Goal: Task Accomplishment & Management: Complete application form

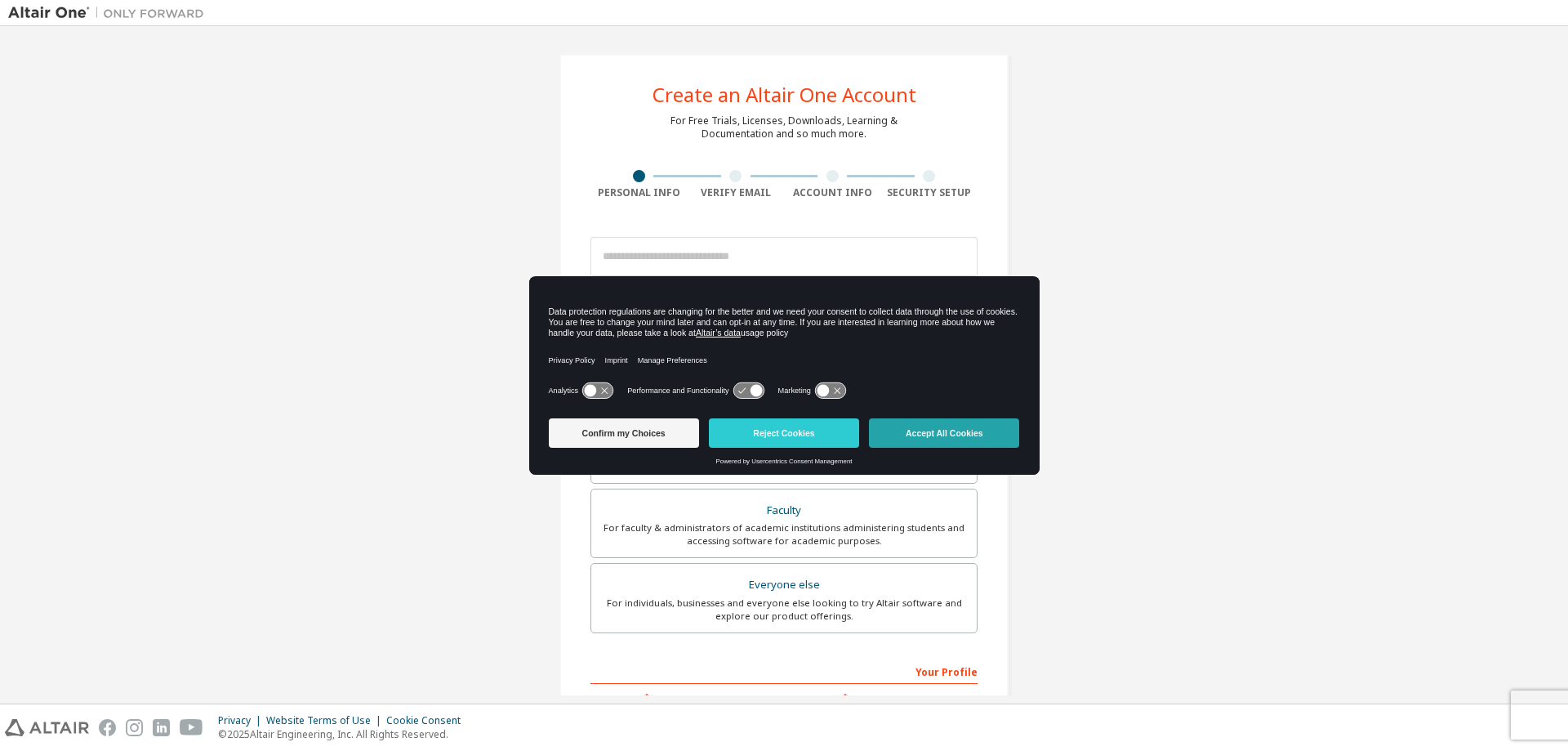
click at [941, 432] on button "Accept All Cookies" at bounding box center [943, 433] width 150 height 30
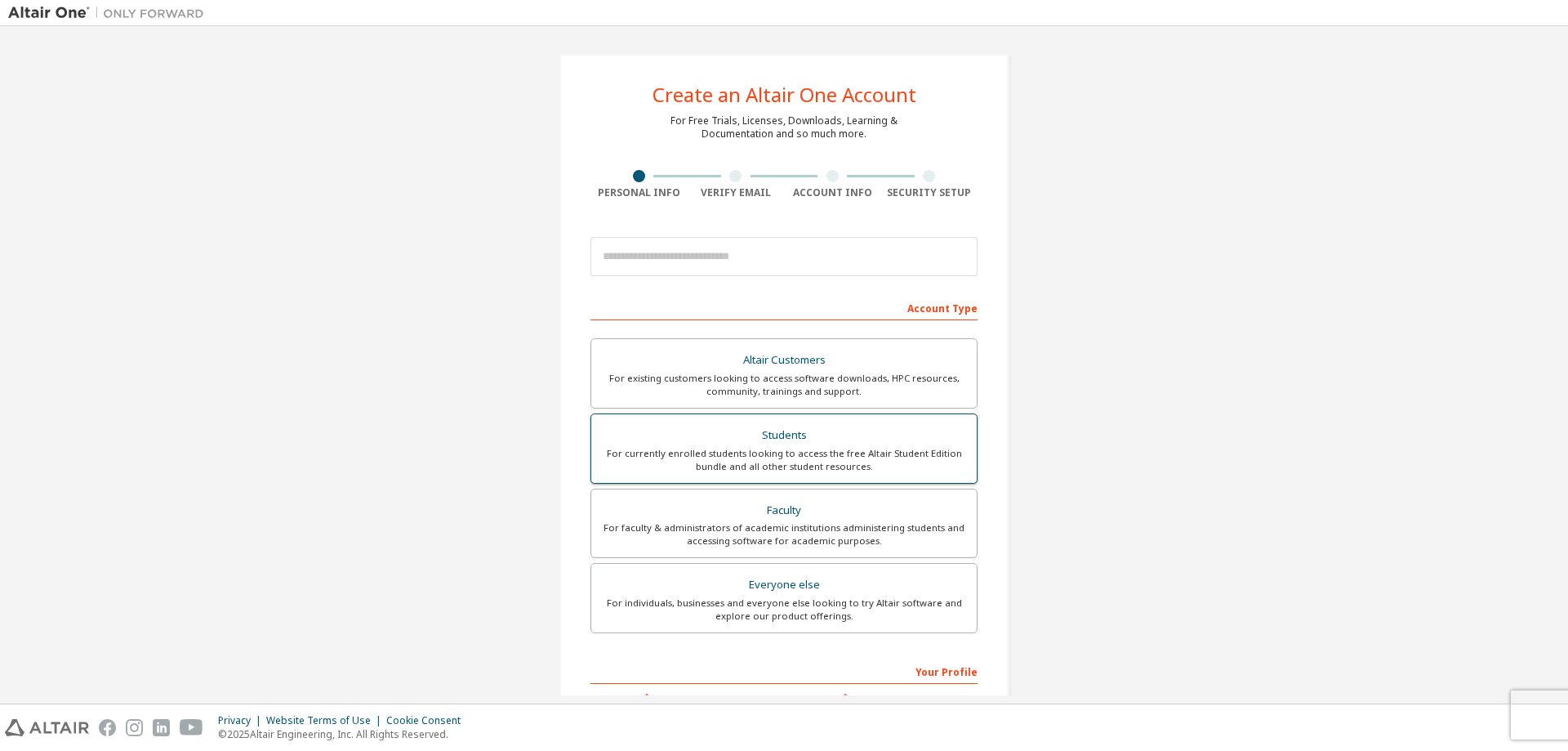
click at [787, 450] on div "For currently enrolled students looking to access the free Altair Student Editi…" at bounding box center [783, 460] width 366 height 26
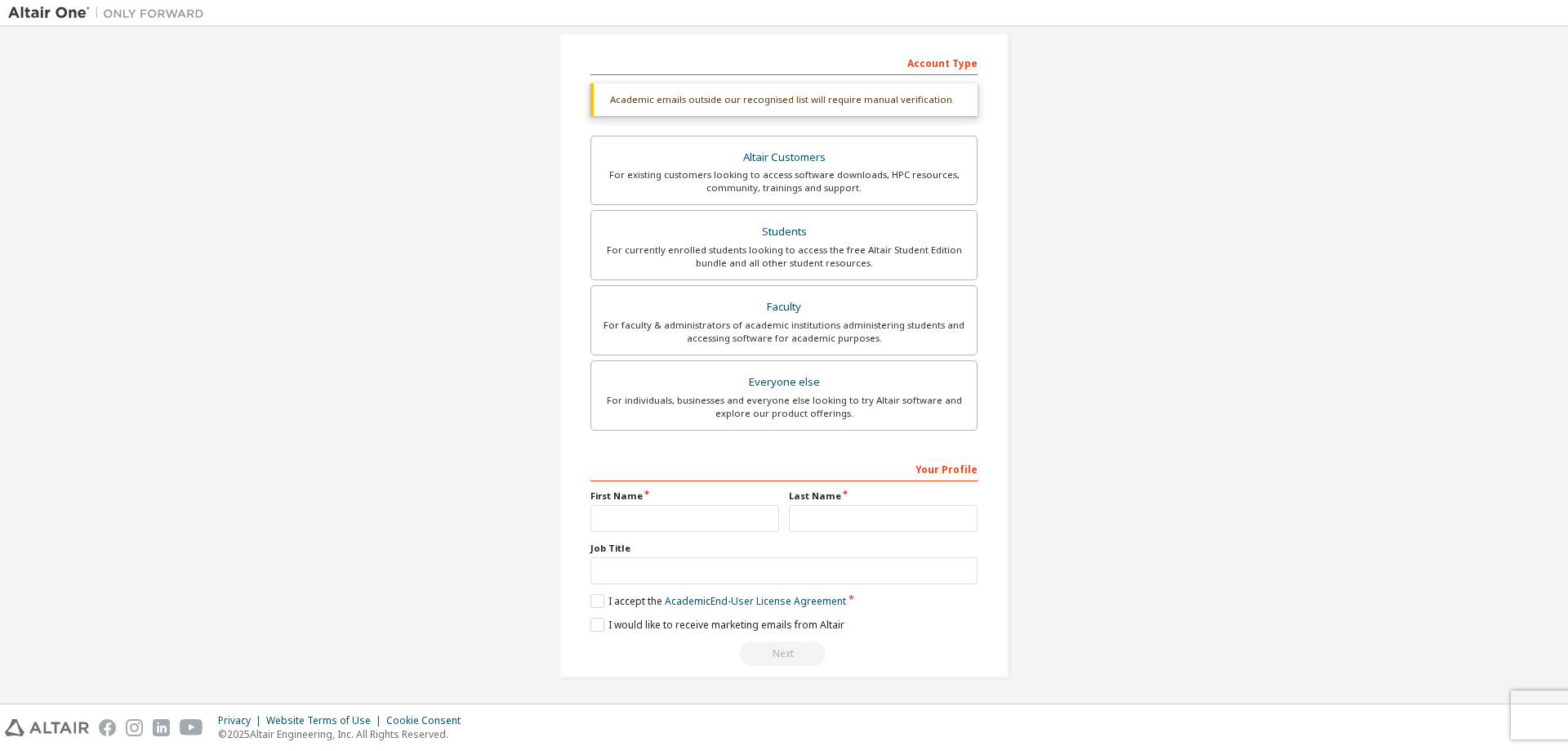
scroll to position [247, 0]
click at [690, 518] on input "text" at bounding box center [685, 517] width 189 height 27
type input "***"
click at [825, 516] on input "text" at bounding box center [883, 517] width 189 height 27
type input "****"
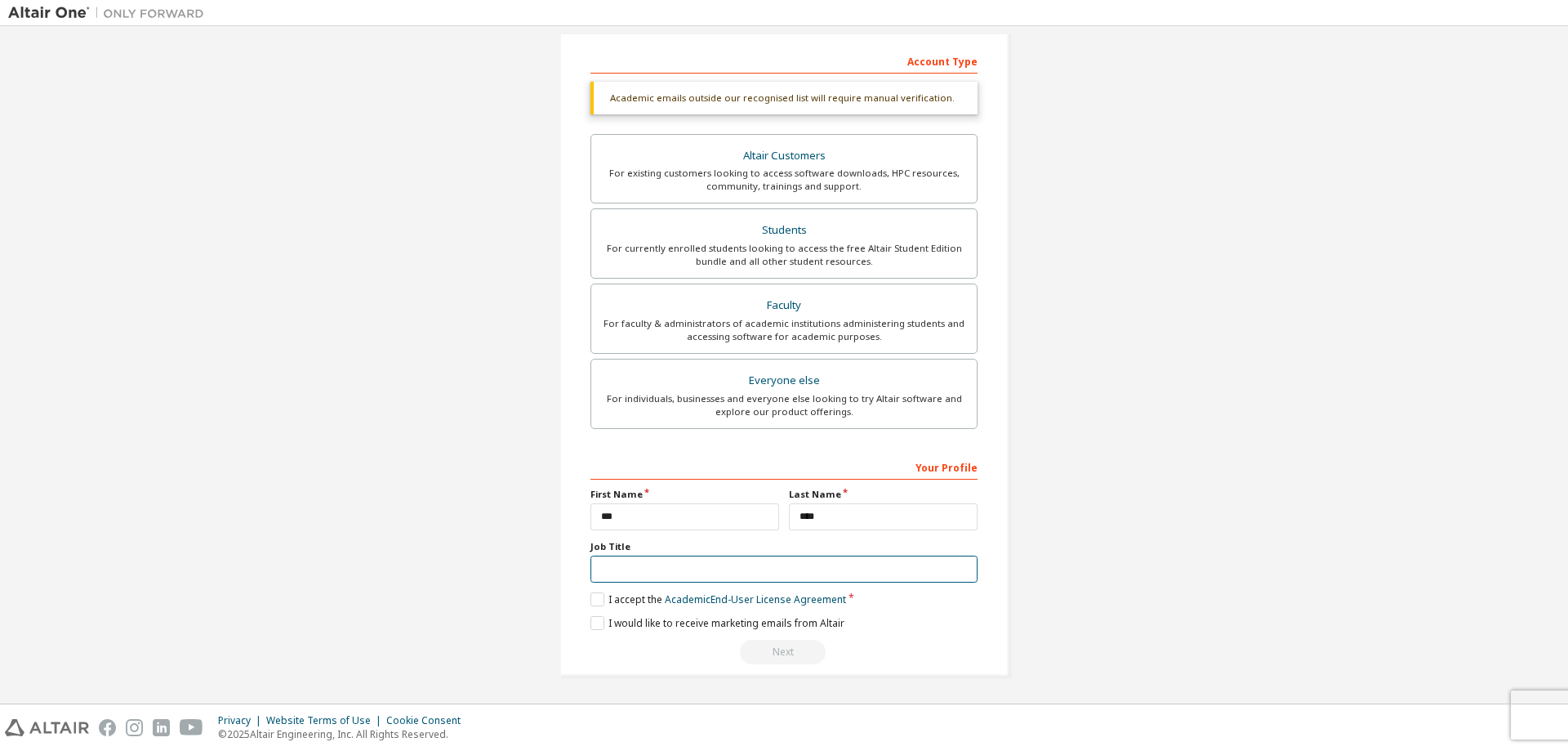
click at [772, 570] on input "text" at bounding box center [783, 569] width 387 height 27
type input "*******"
click at [596, 597] on label "I accept the Academic End-User License Agreement" at bounding box center [718, 599] width 256 height 14
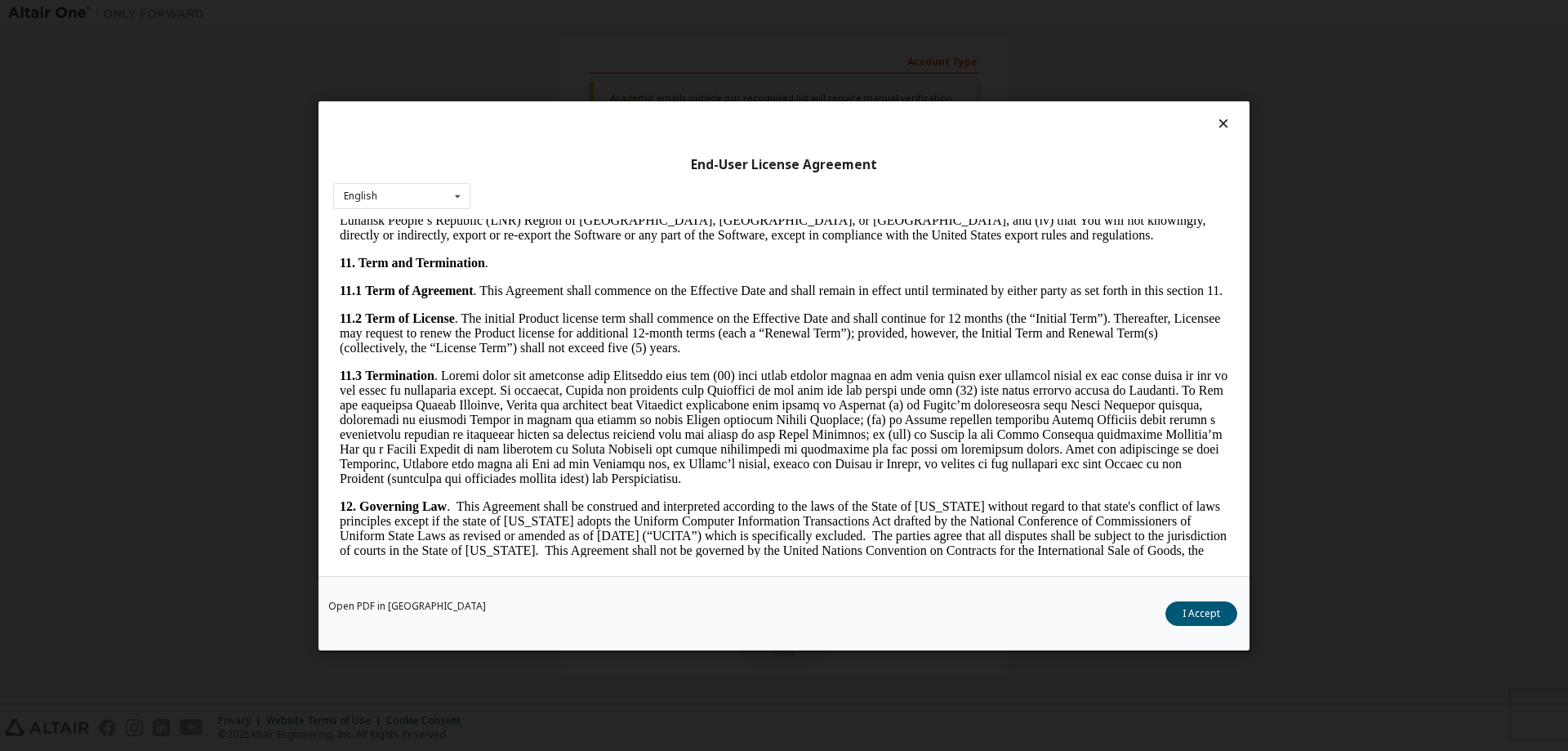
scroll to position [2461, 0]
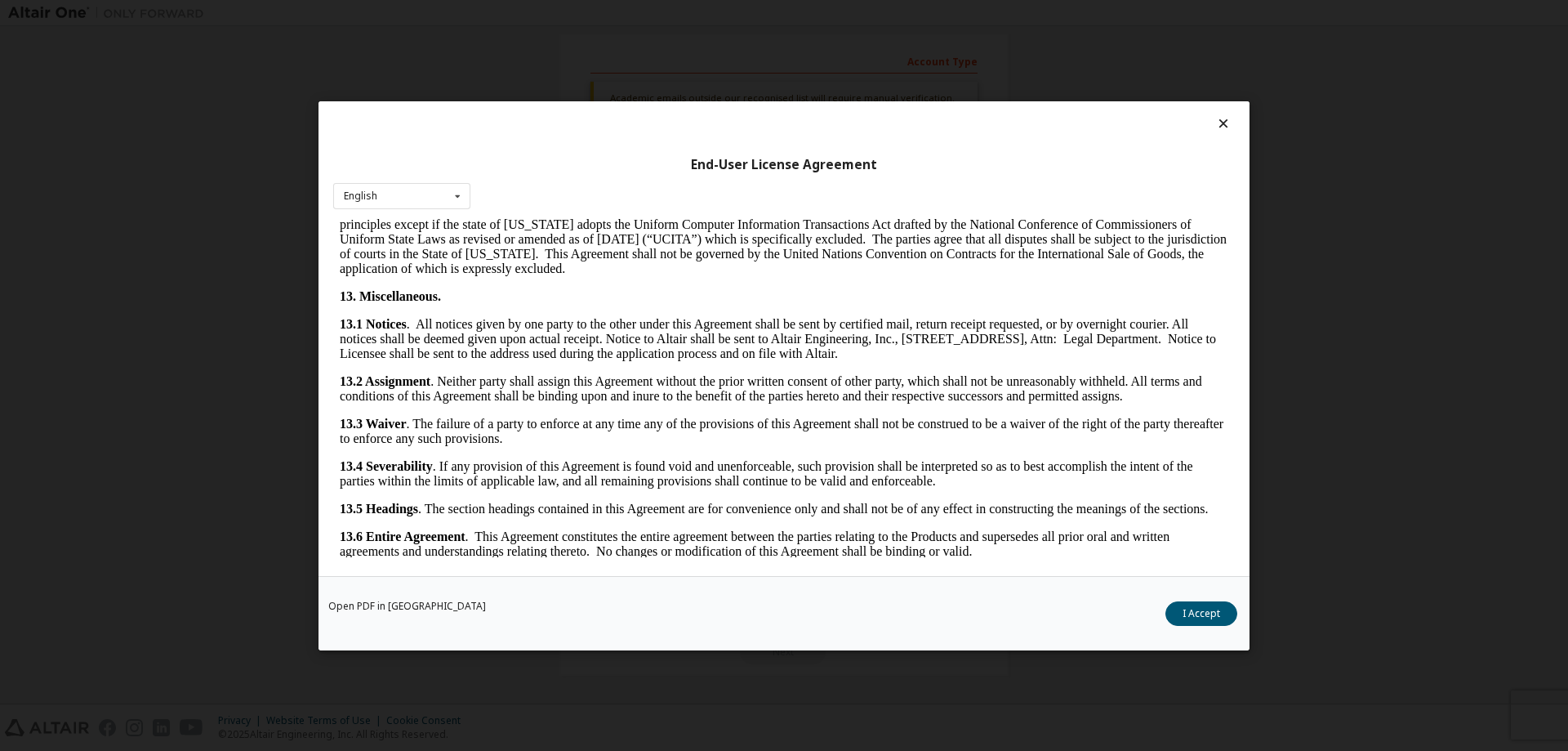
drag, startPoint x: 1231, startPoint y: 247, endPoint x: 1555, endPoint y: 797, distance: 638.3
click at [1215, 612] on button "I Accept" at bounding box center [1200, 613] width 72 height 25
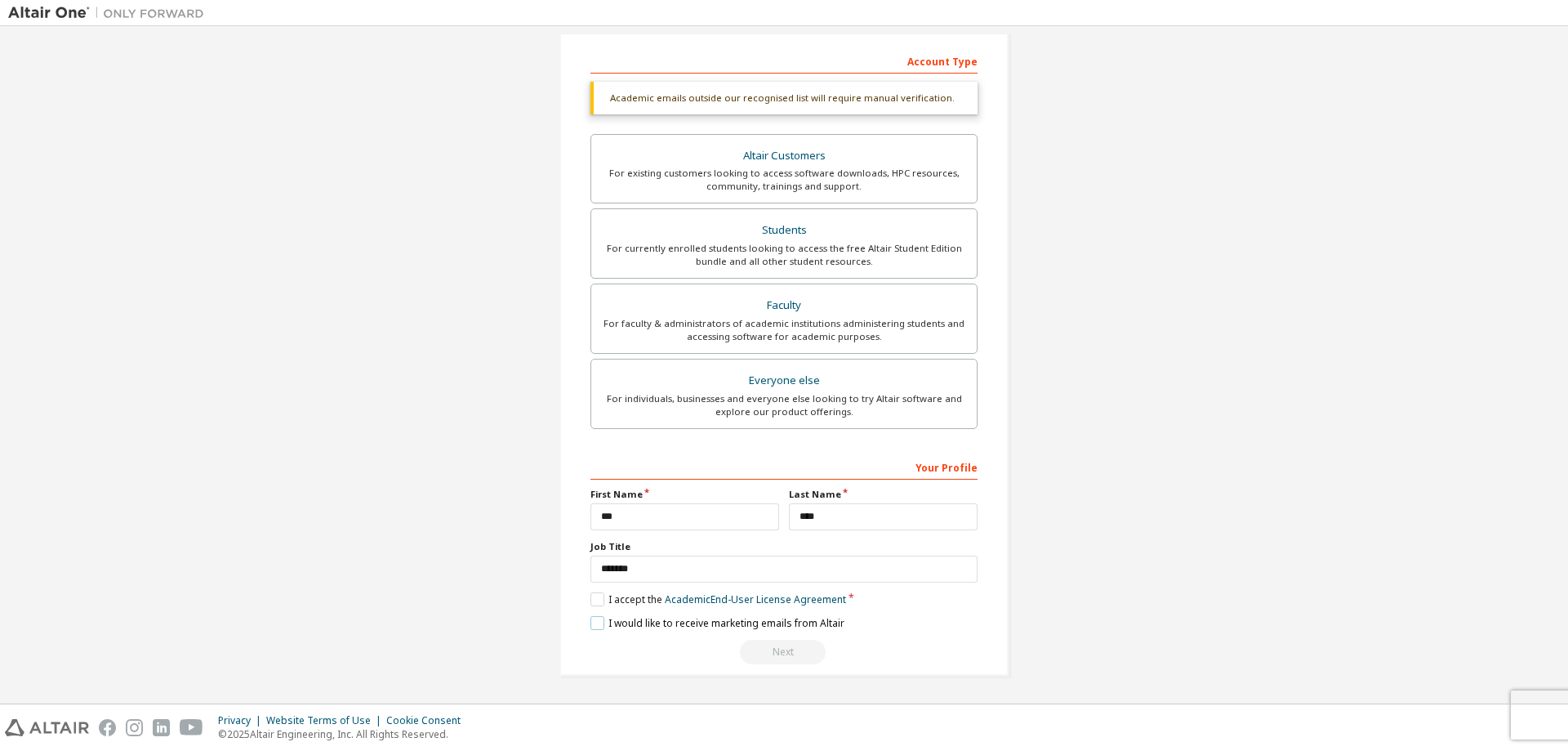
click at [682, 626] on label "I would like to receive marketing emails from Altair" at bounding box center [717, 623] width 254 height 14
click at [770, 621] on label "I would like to receive marketing emails from Altair" at bounding box center [717, 623] width 254 height 14
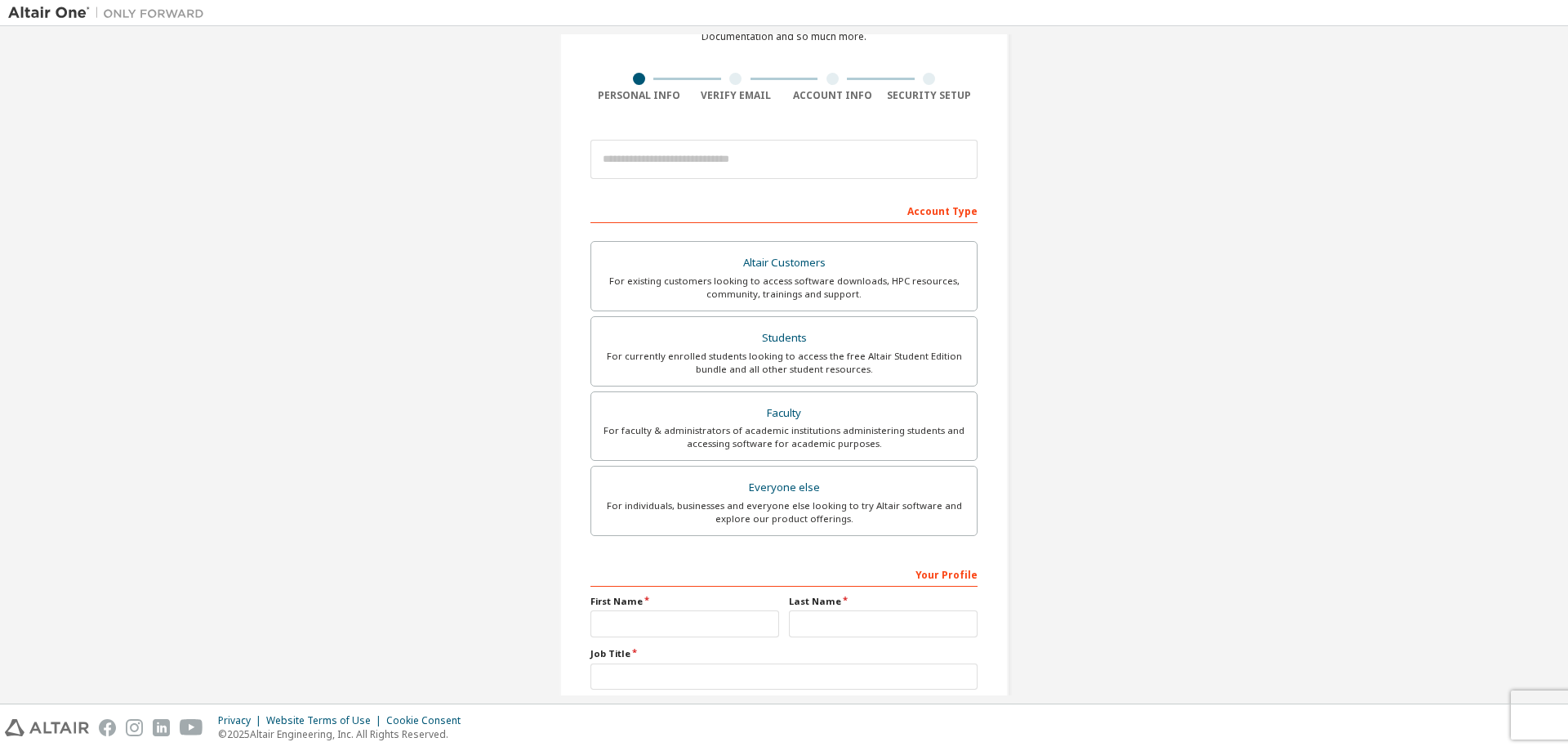
scroll to position [204, 0]
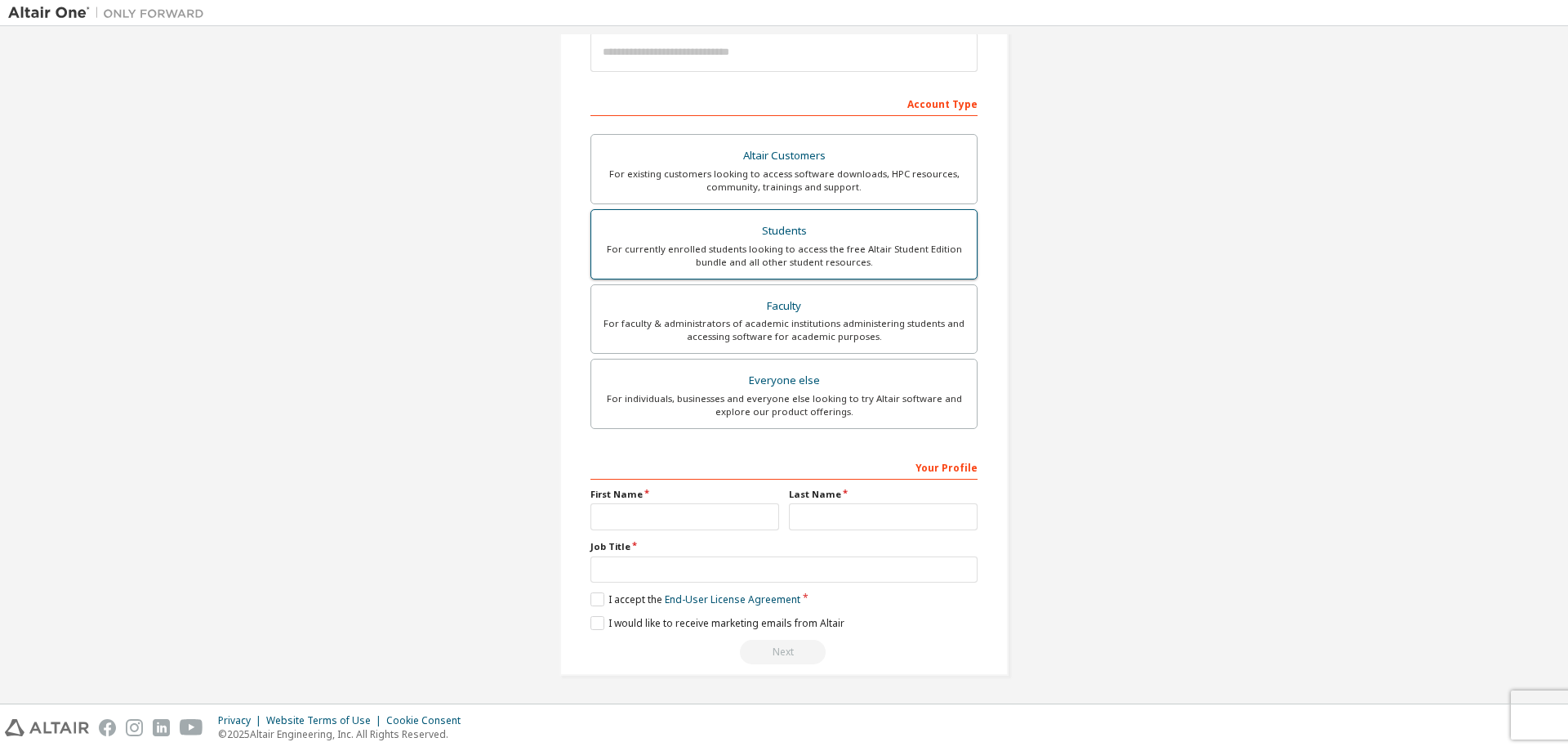
click at [708, 237] on div "Students" at bounding box center [783, 231] width 366 height 23
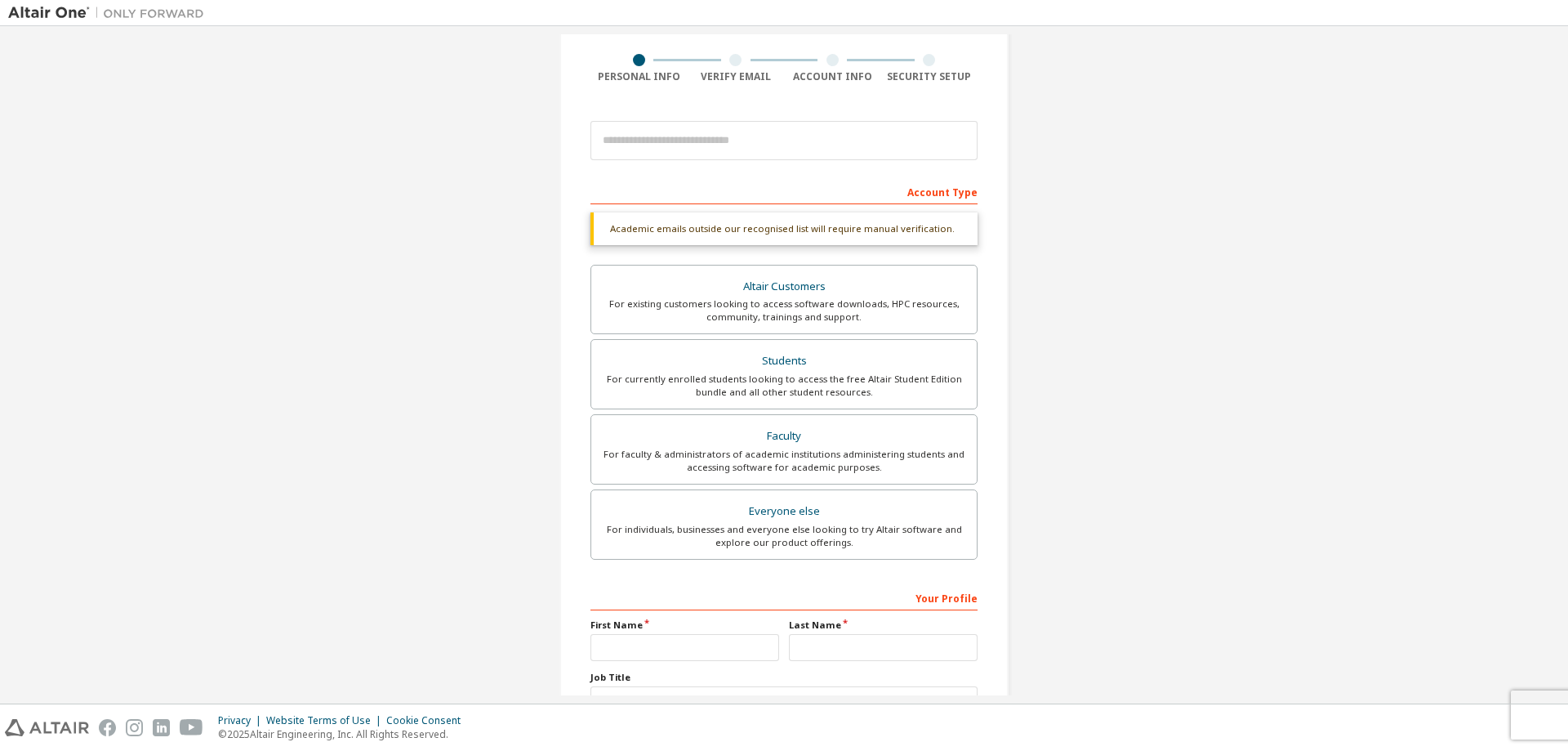
scroll to position [0, 0]
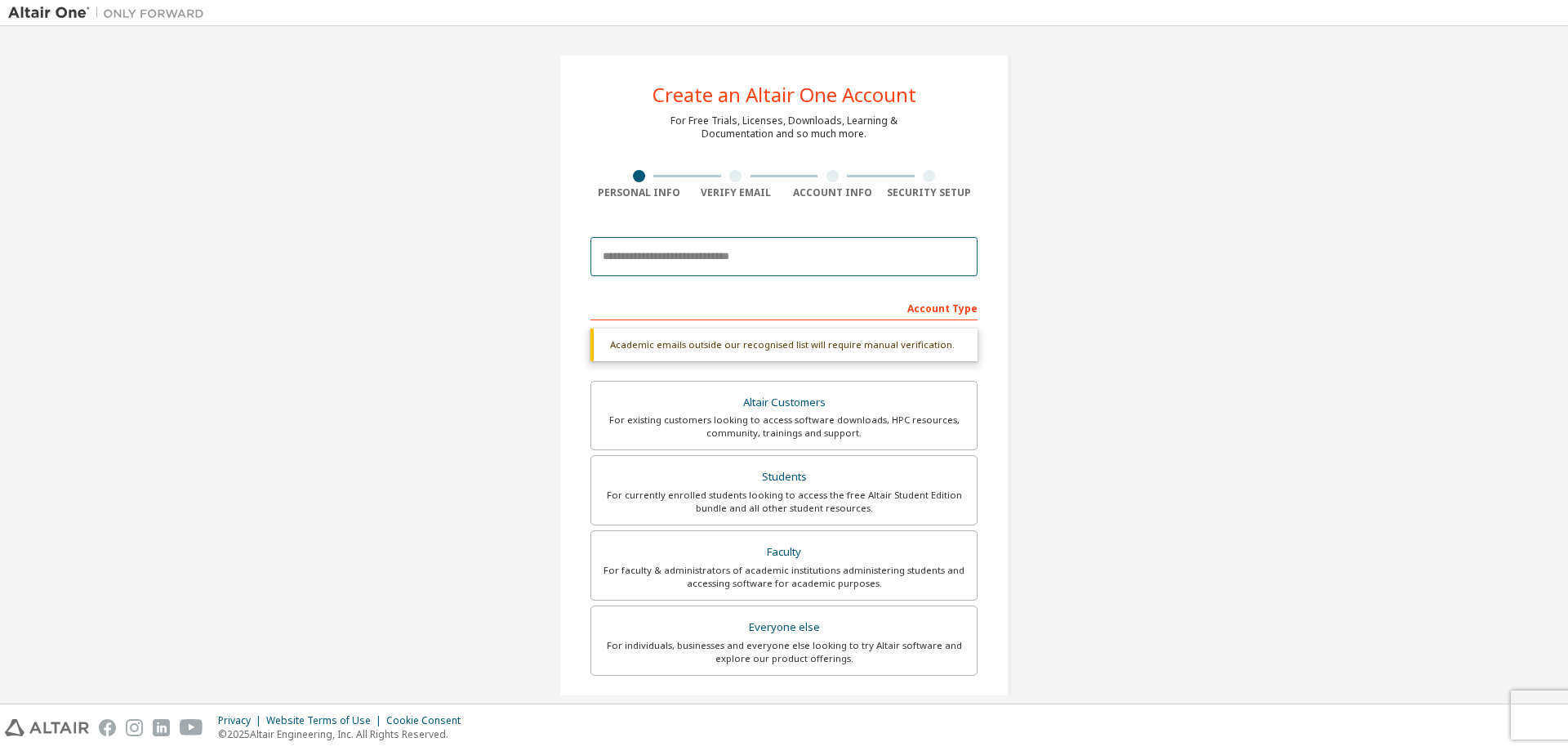
click at [764, 251] on input "email" at bounding box center [783, 256] width 387 height 39
type input "**********"
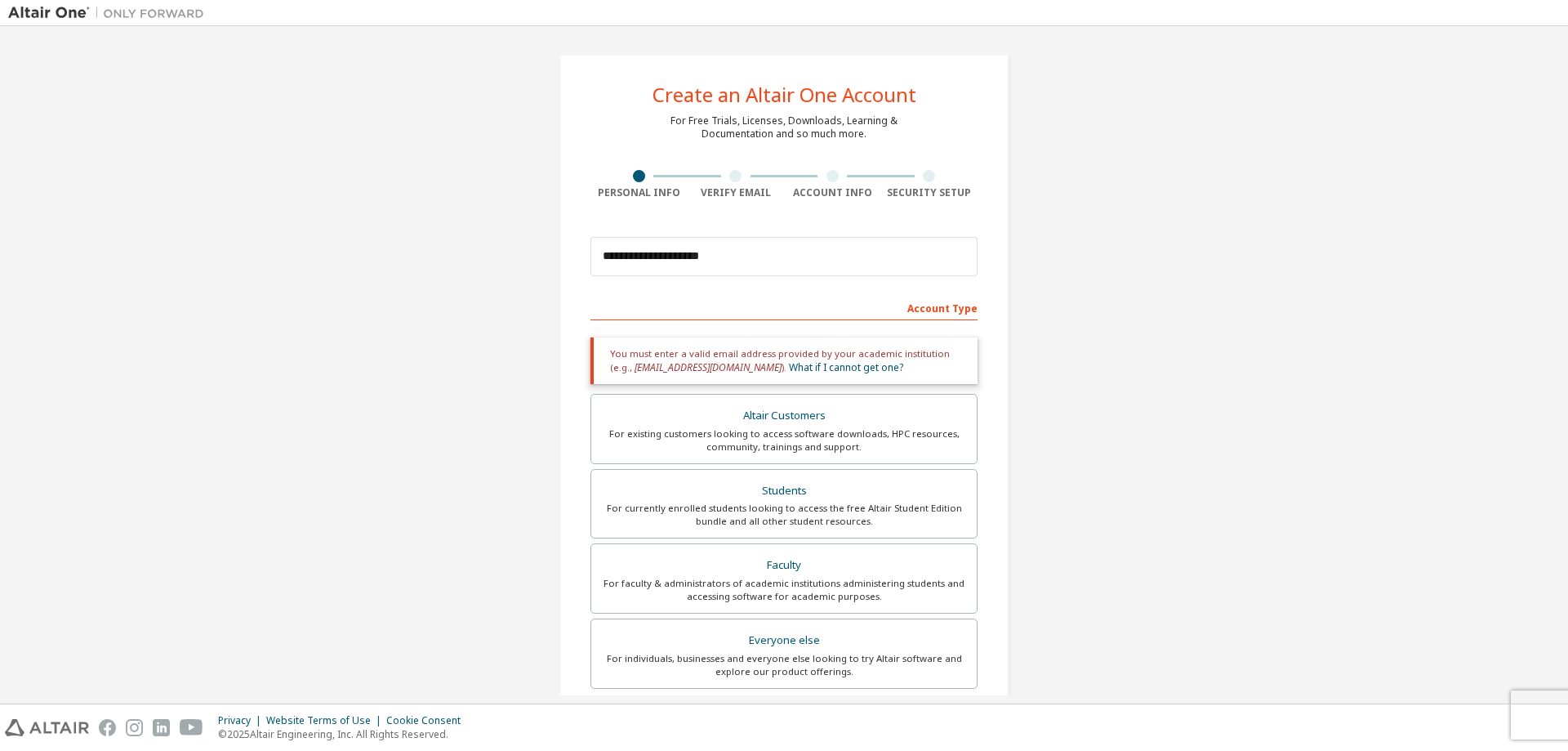
click at [943, 308] on div "Account Type" at bounding box center [783, 307] width 387 height 26
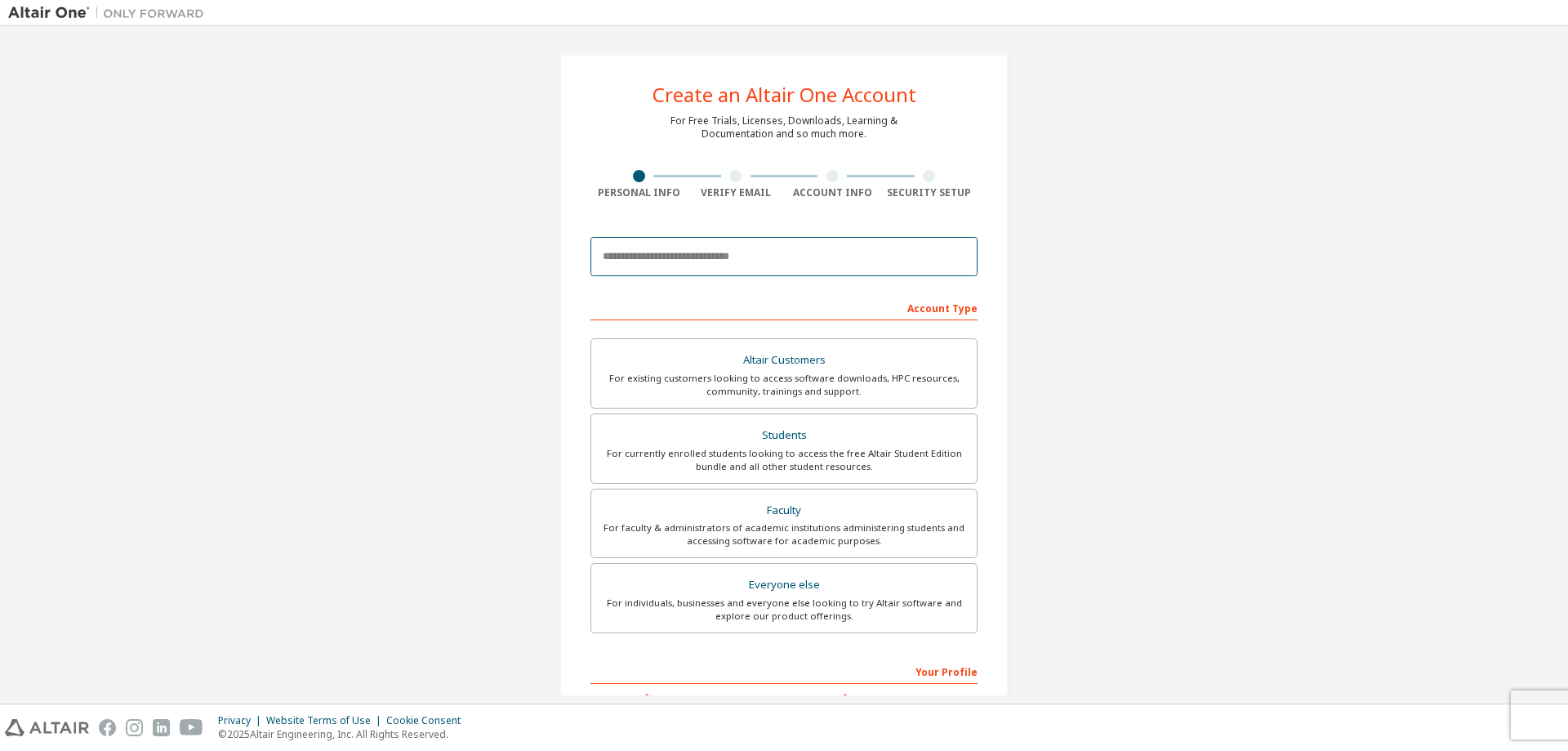
click at [861, 256] on input "email" at bounding box center [783, 256] width 387 height 39
